Goal: Task Accomplishment & Management: Manage account settings

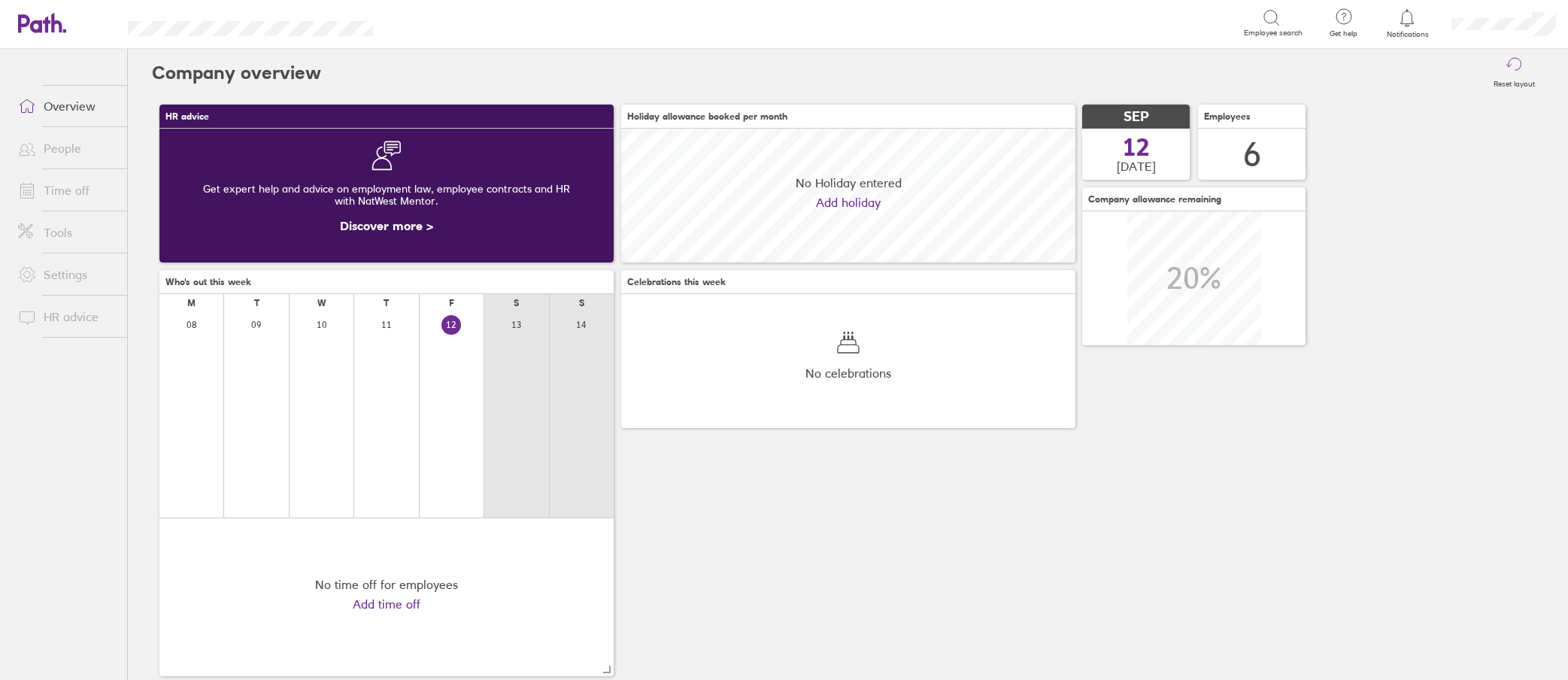
scroll to position [134, 454]
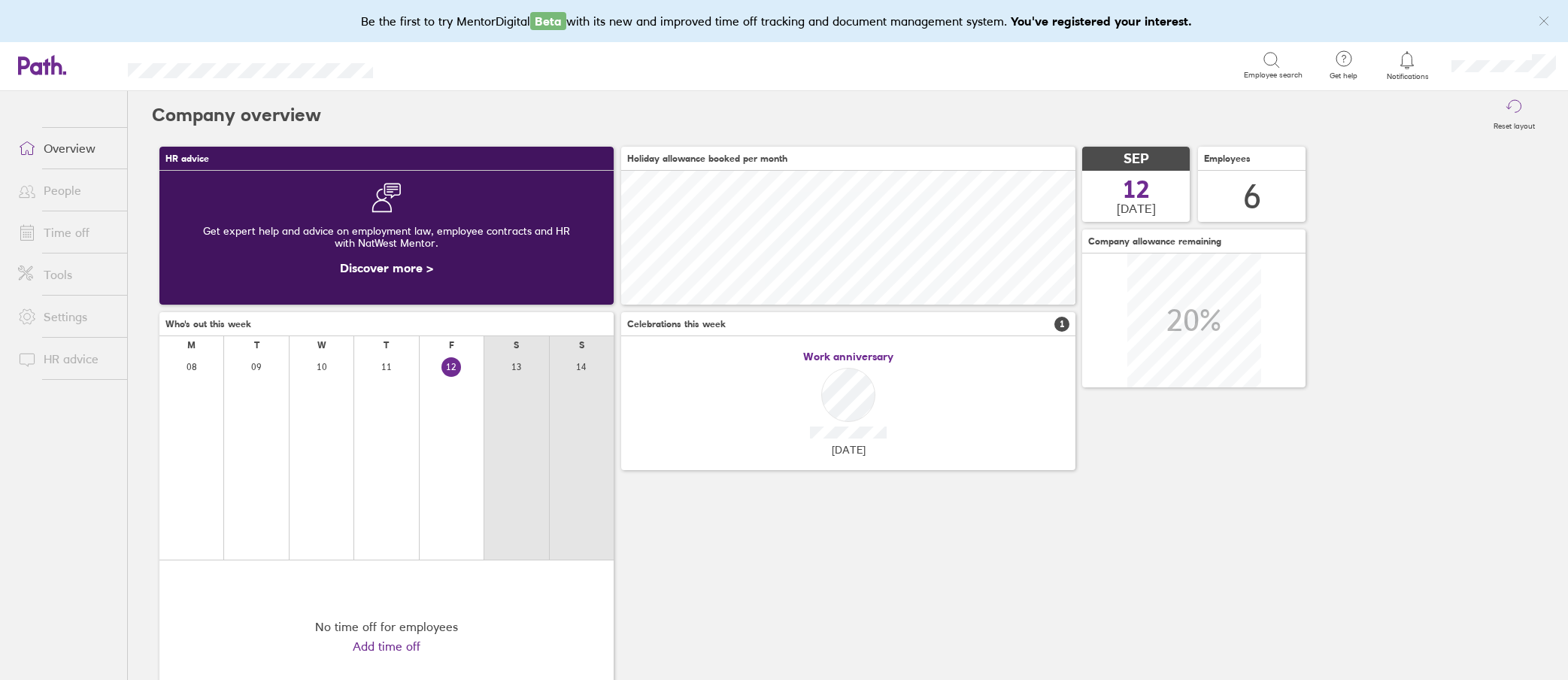
click at [1418, 67] on div at bounding box center [1408, 60] width 49 height 21
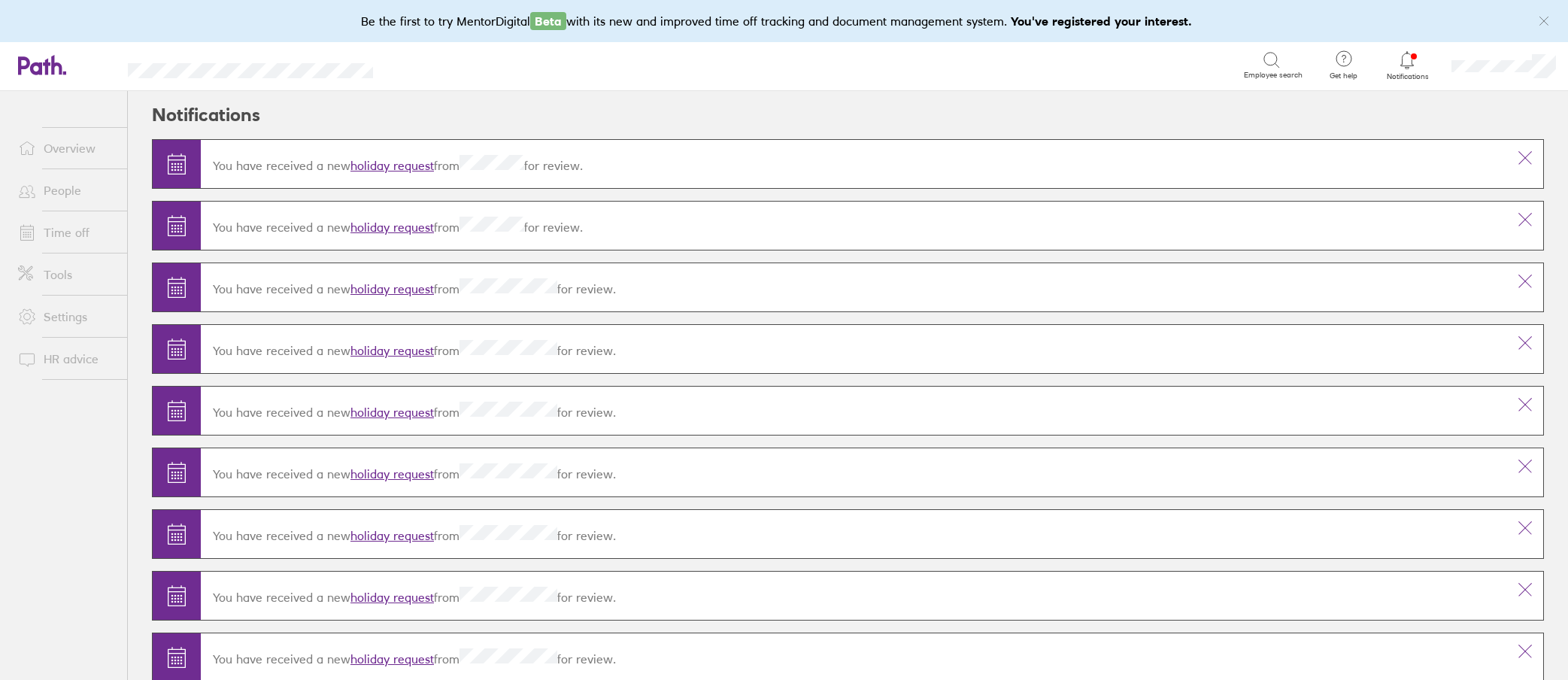
click at [392, 158] on link "holiday request" at bounding box center [392, 166] width 83 height 15
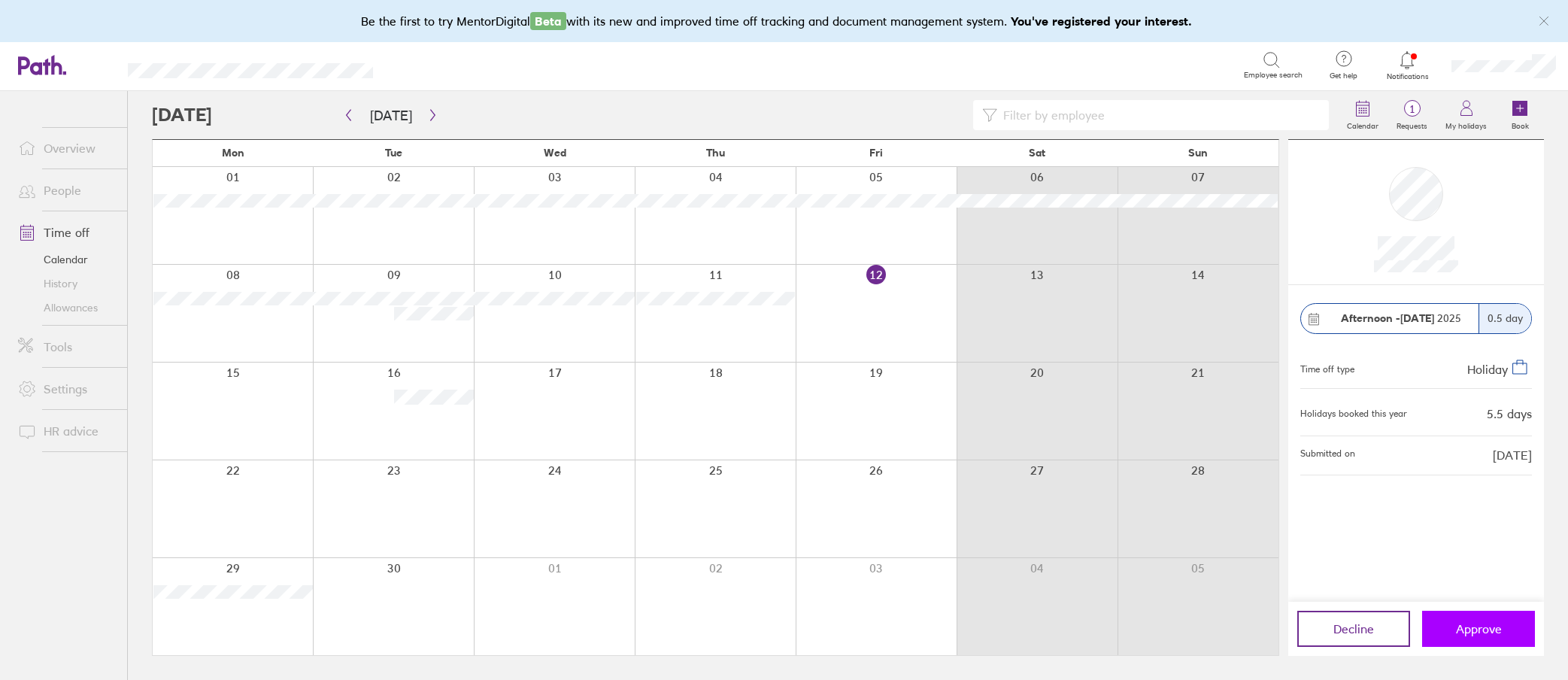
click at [1484, 615] on button "Approve" at bounding box center [1479, 629] width 113 height 36
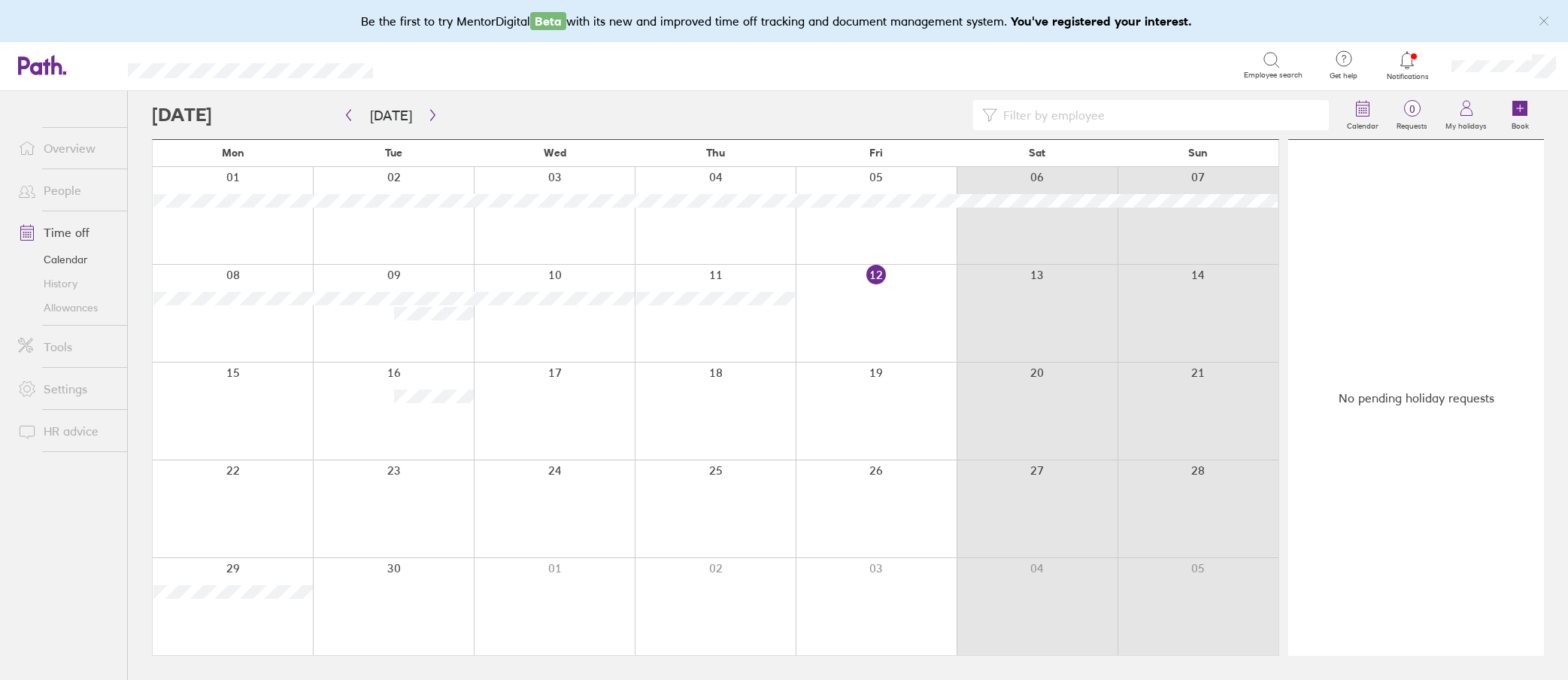
click at [47, 307] on link "Allowances" at bounding box center [67, 308] width 121 height 24
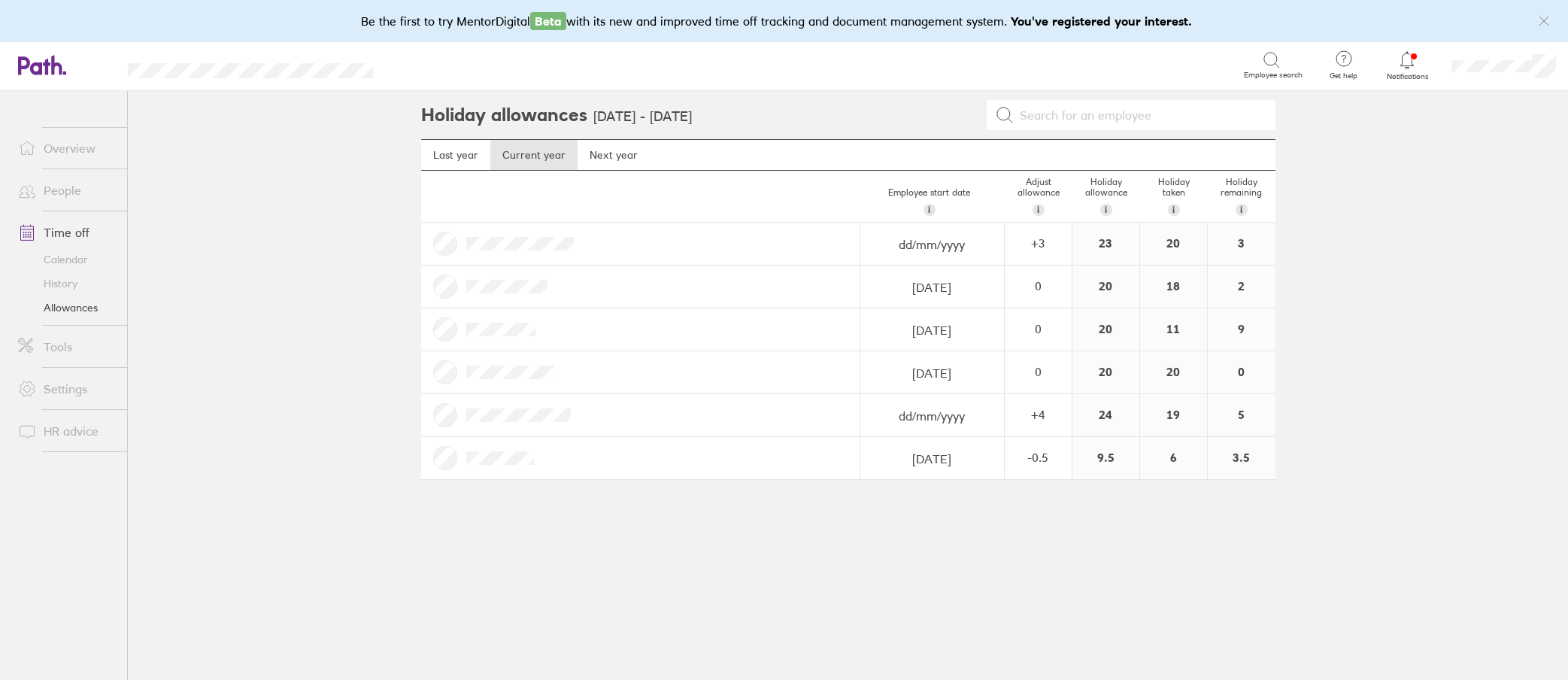
click at [74, 274] on link "History" at bounding box center [67, 283] width 121 height 24
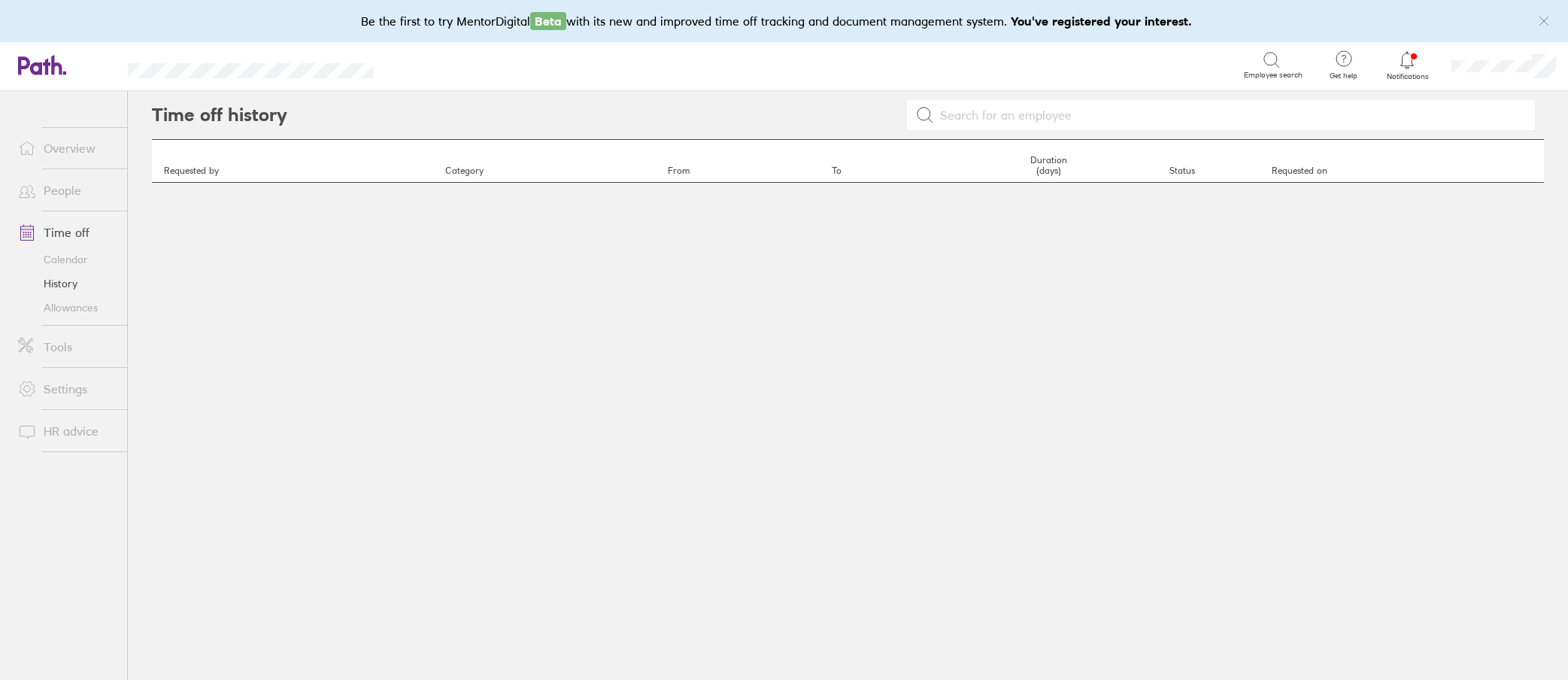
click at [64, 259] on link "Calendar" at bounding box center [67, 260] width 121 height 24
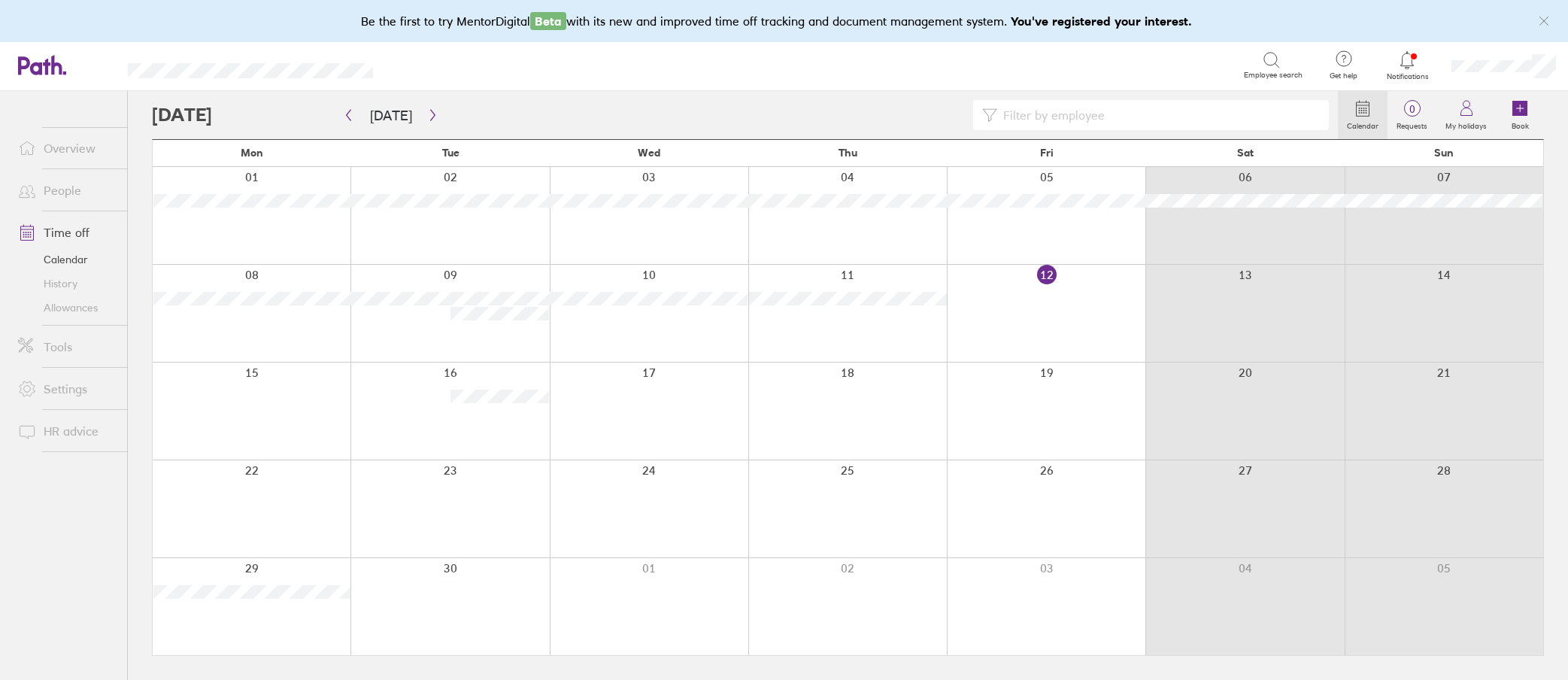
click at [66, 313] on link "Allowances" at bounding box center [67, 308] width 121 height 24
